Goal: Use online tool/utility

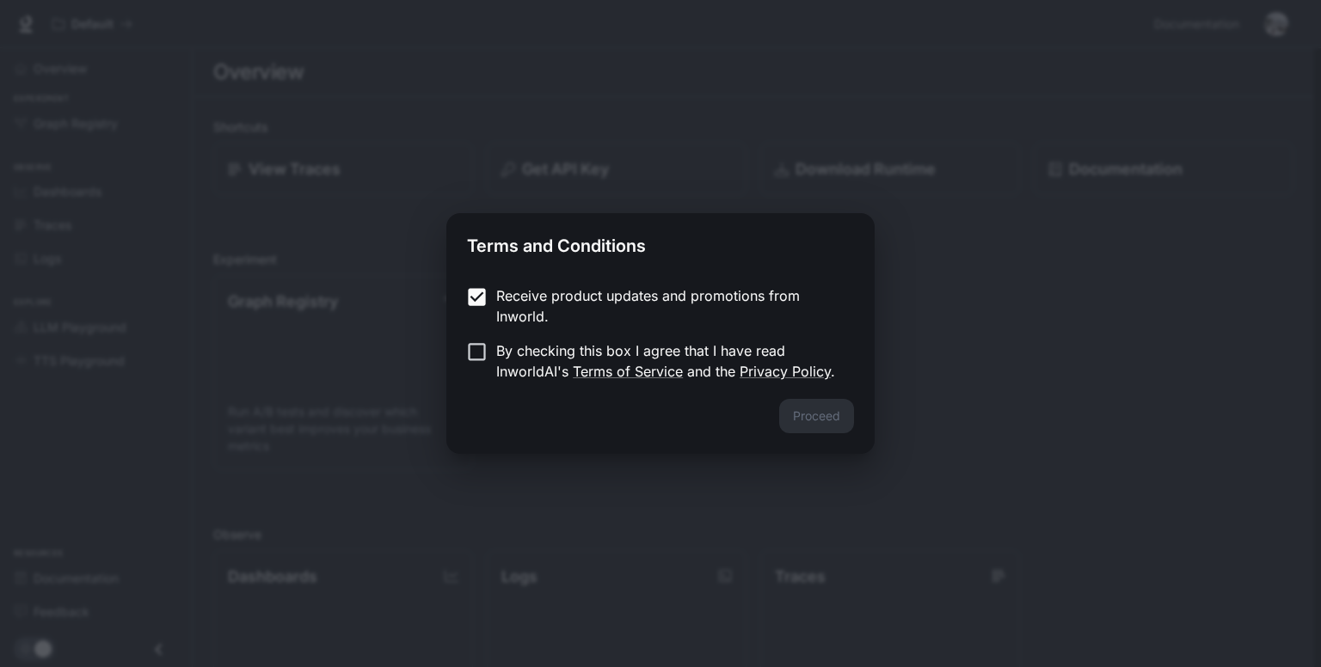
click at [789, 417] on div "Proceed" at bounding box center [660, 426] width 428 height 55
click at [832, 428] on button "Proceed" at bounding box center [816, 416] width 75 height 34
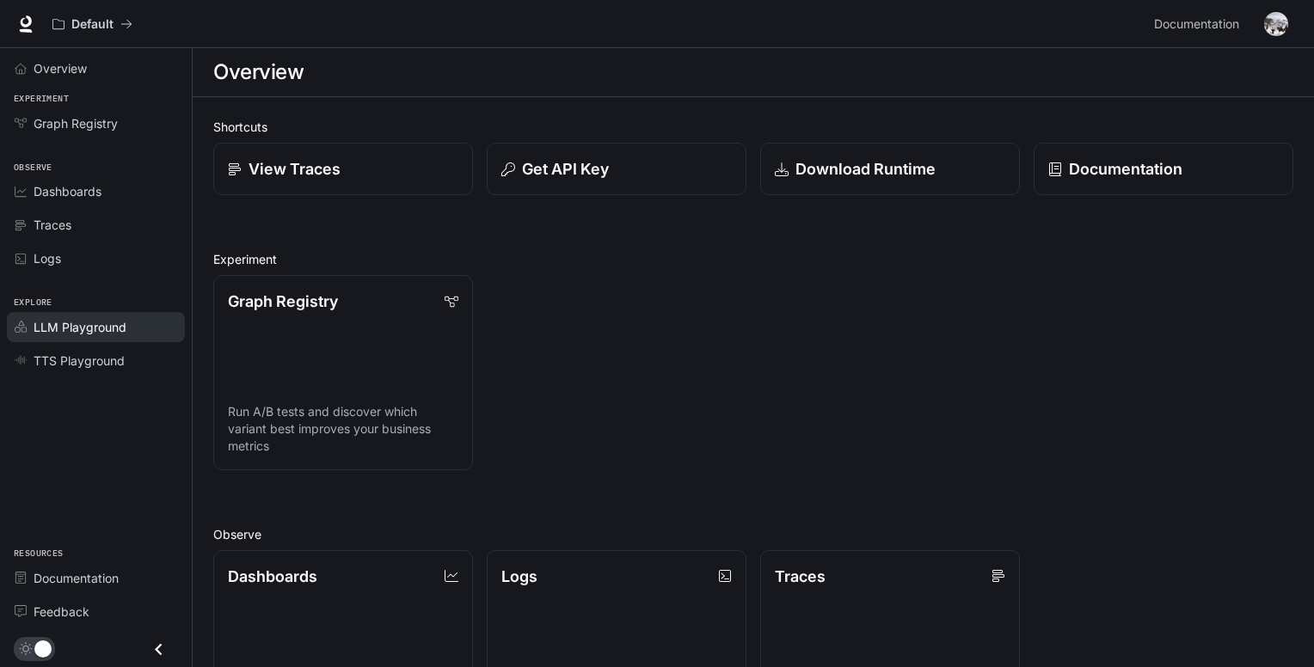
click at [59, 324] on span "LLM Playground" at bounding box center [80, 327] width 93 height 18
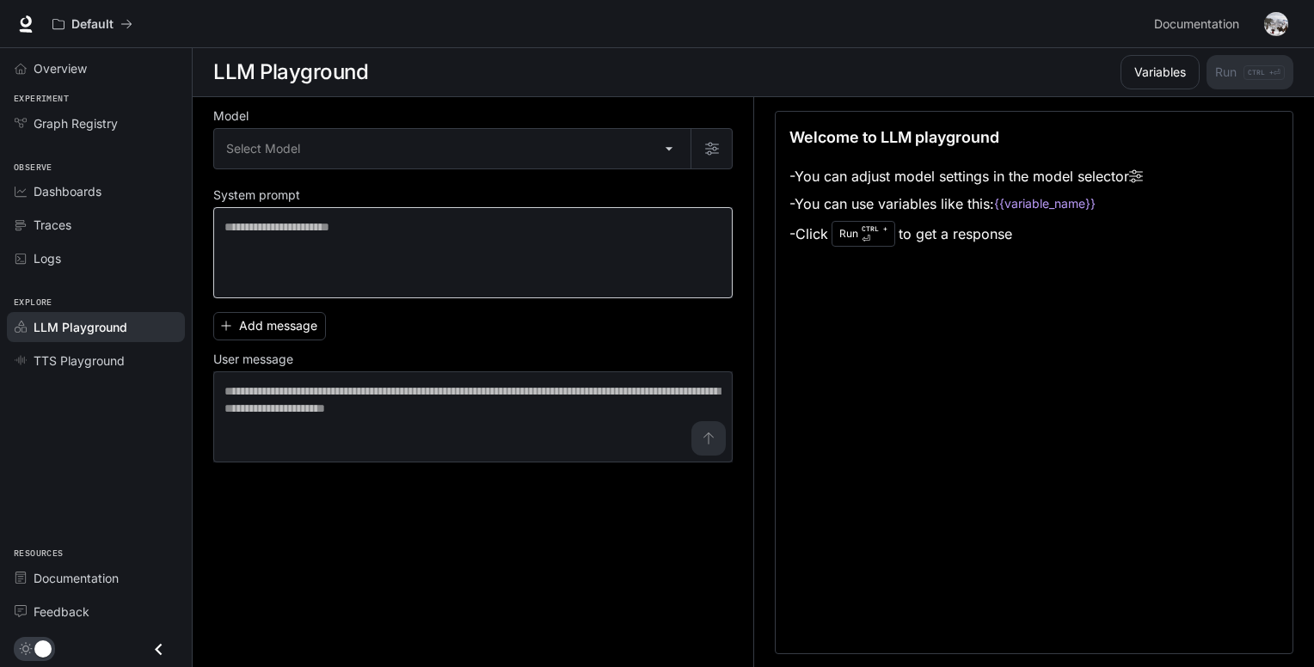
click at [219, 224] on div "* ​" at bounding box center [472, 252] width 519 height 91
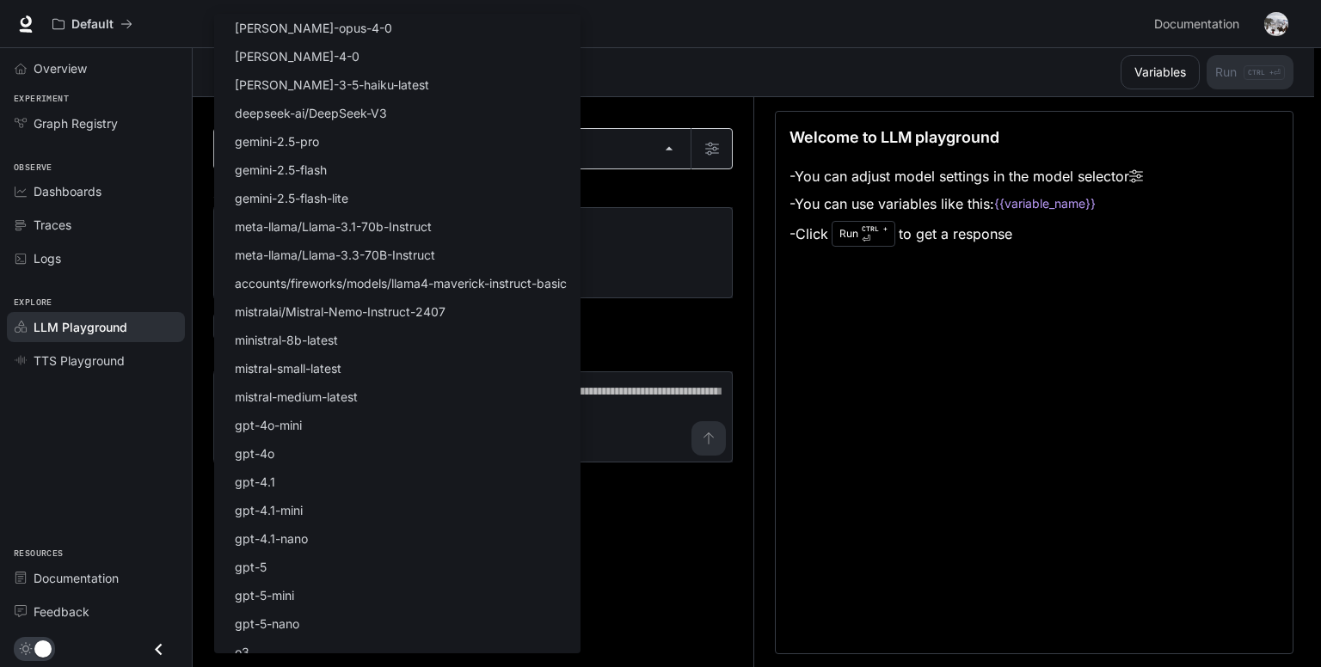
click at [224, 166] on body "Skip to main content Default Documentation Documentation Portal Overview Experi…" at bounding box center [660, 334] width 1321 height 668
click at [200, 169] on div at bounding box center [660, 333] width 1321 height 667
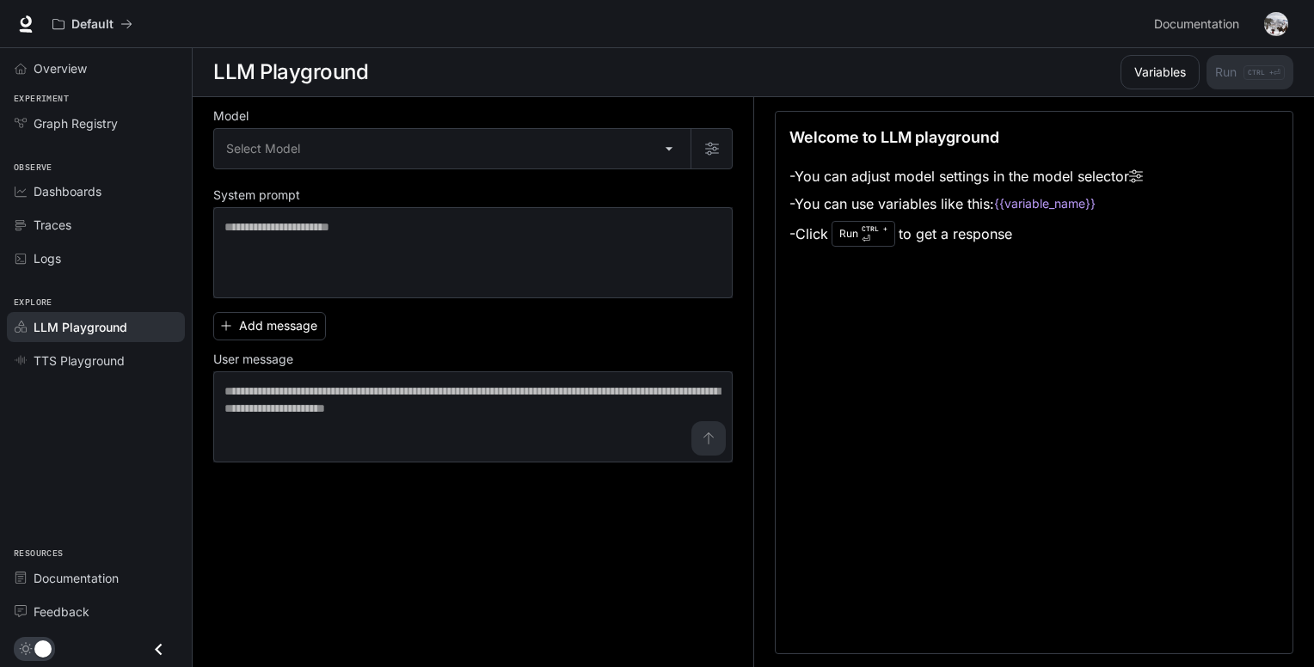
click at [1262, 16] on button "button" at bounding box center [1276, 24] width 34 height 34
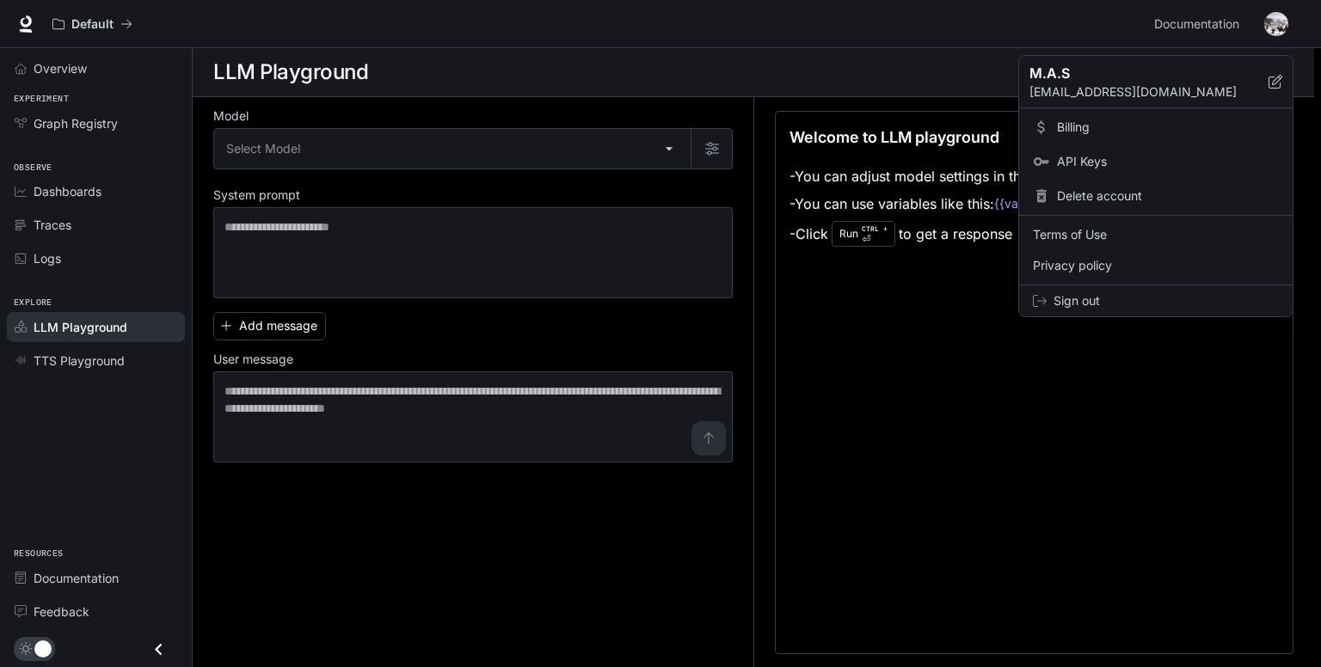
click at [1262, 16] on div at bounding box center [660, 333] width 1321 height 667
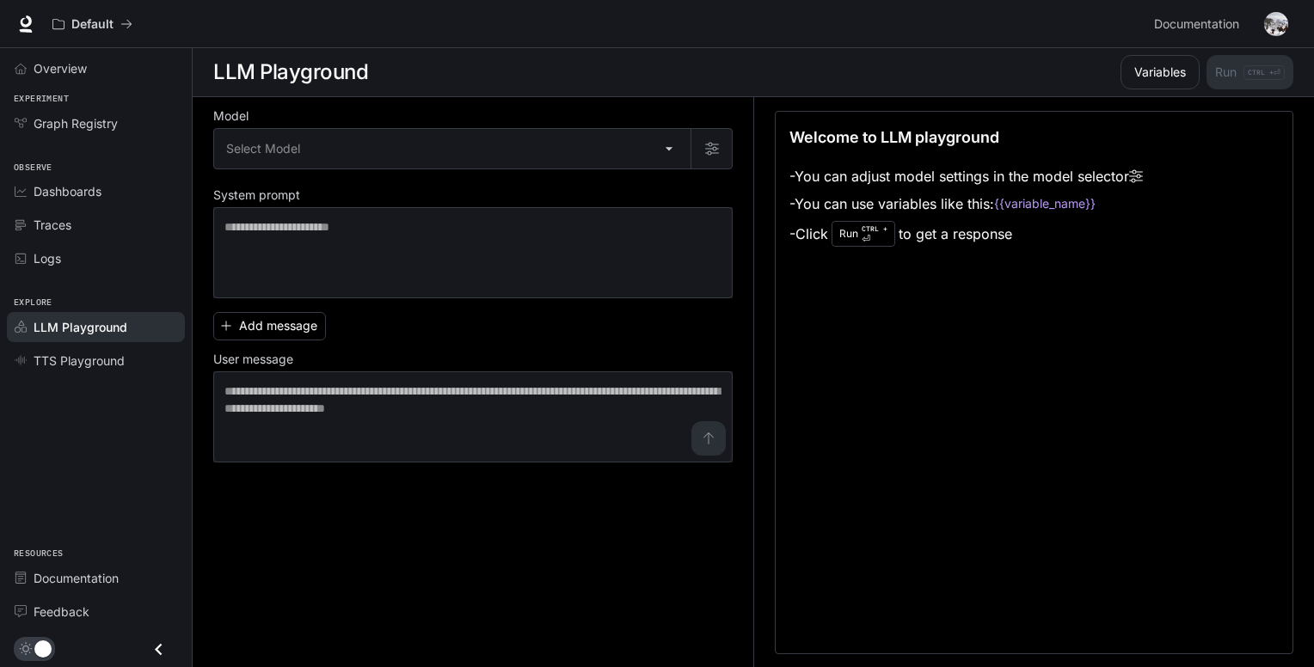
click at [1266, 15] on button "button" at bounding box center [1276, 24] width 34 height 34
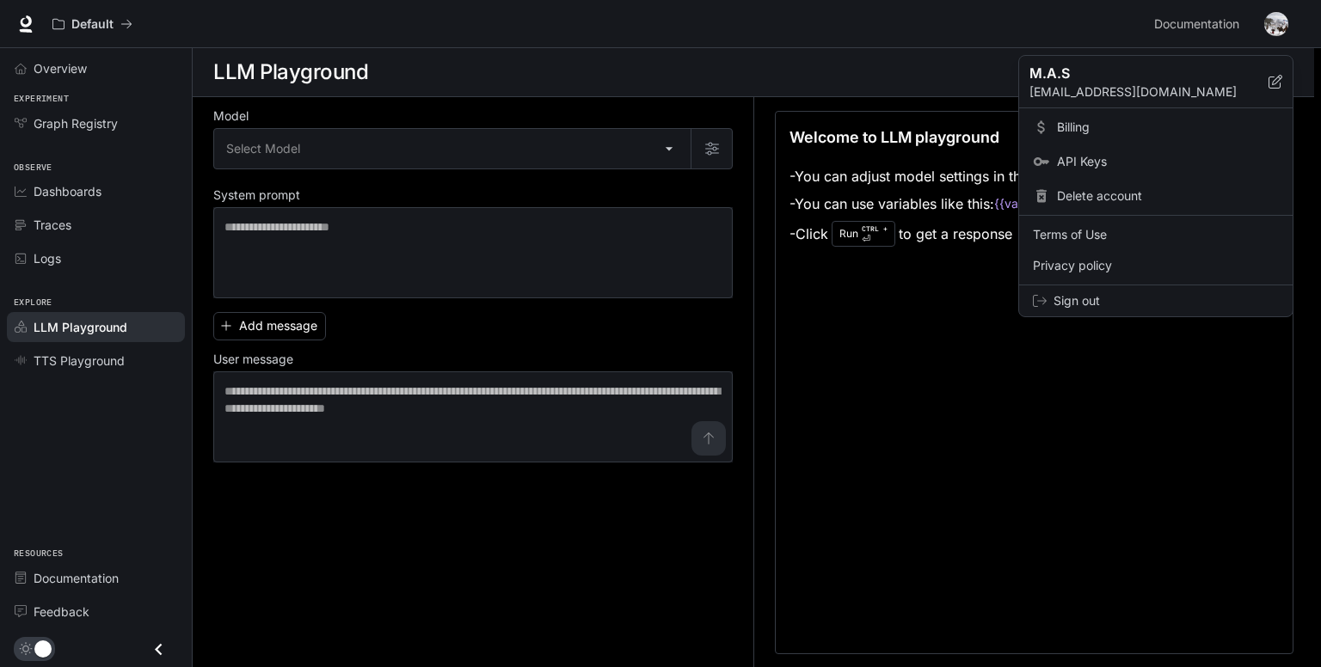
click at [1265, 38] on div at bounding box center [660, 333] width 1321 height 667
